Goal: Find specific page/section: Find specific page/section

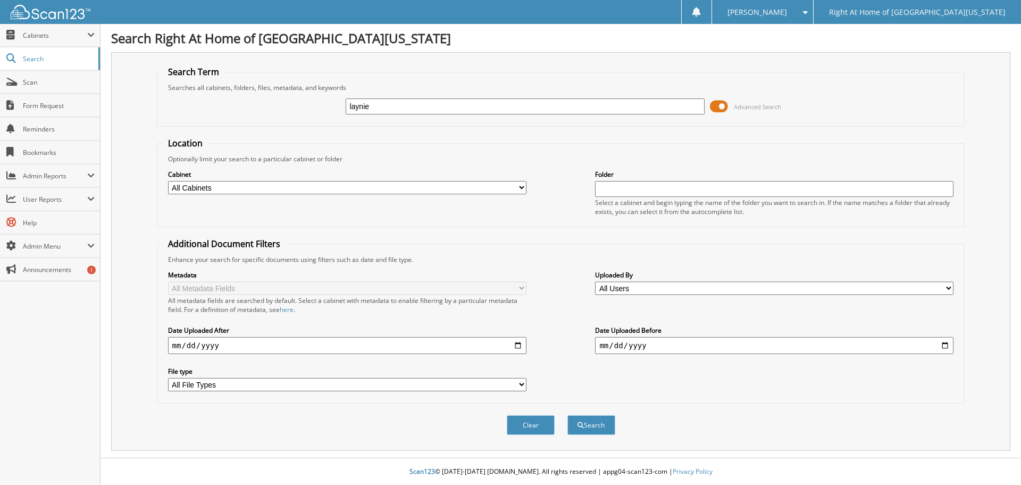
type input "Laynie johnson"
click at [610, 429] on button "Search" at bounding box center [592, 425] width 48 height 20
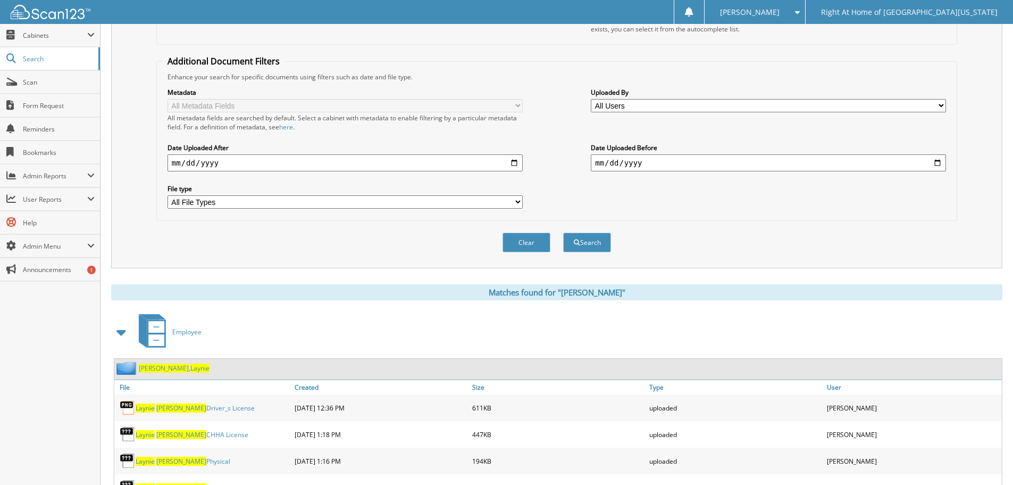
scroll to position [258, 0]
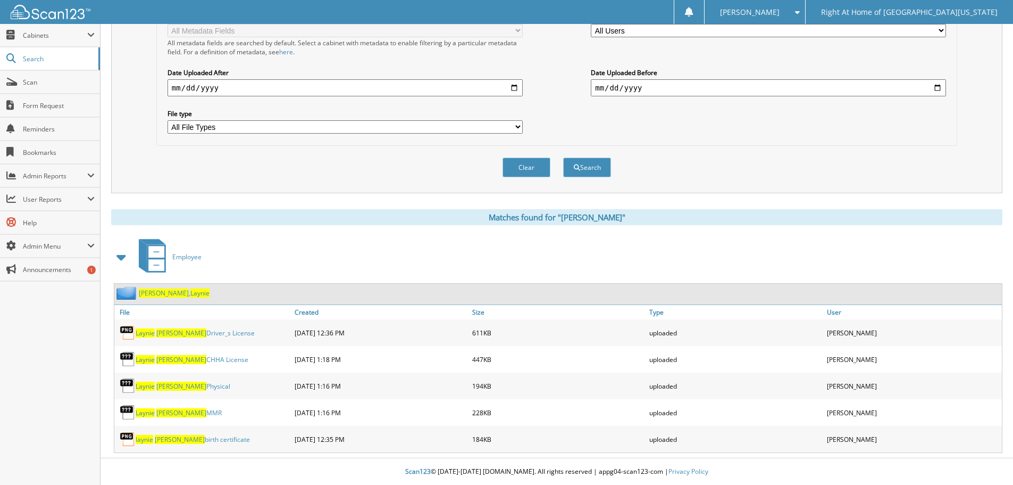
click at [159, 291] on span "Johnson" at bounding box center [164, 292] width 50 height 9
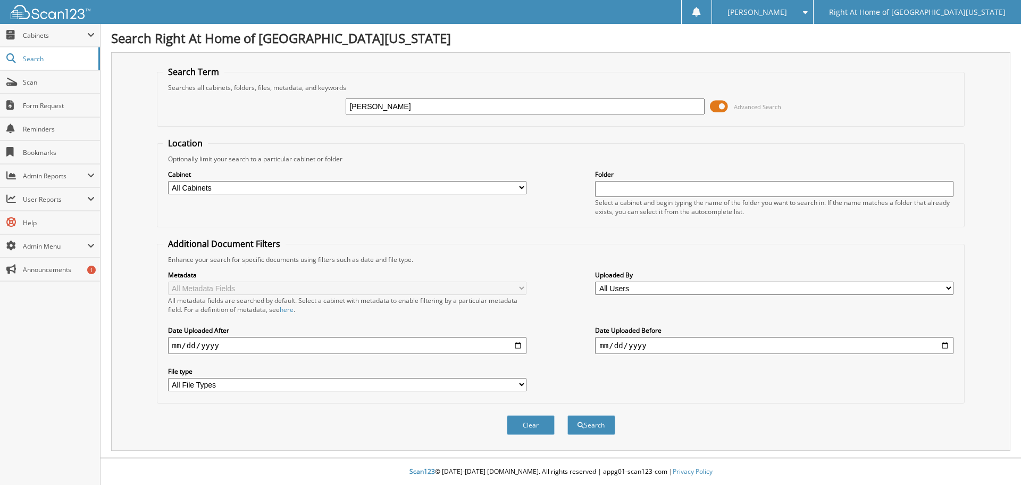
type input "[PERSON_NAME]"
click at [568, 415] on button "Search" at bounding box center [592, 425] width 48 height 20
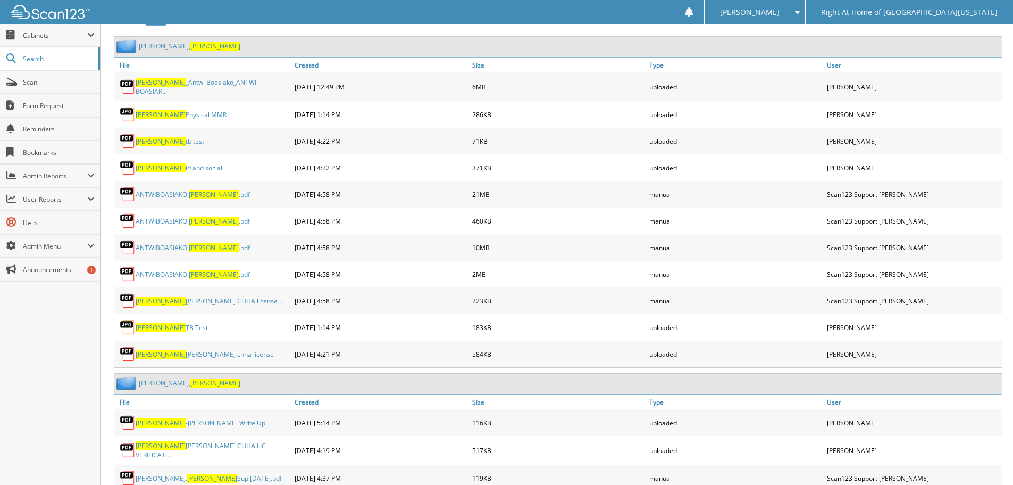
scroll to position [638, 0]
click at [190, 381] on span "Faustina" at bounding box center [215, 382] width 50 height 9
